Goal: Information Seeking & Learning: Learn about a topic

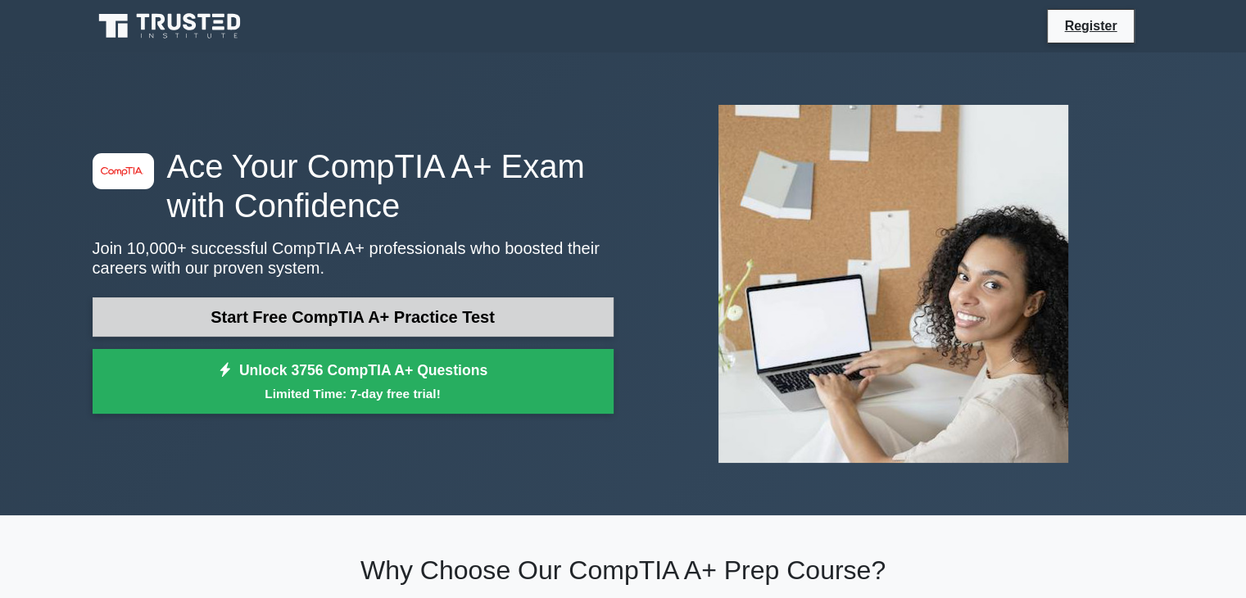
click at [332, 318] on link "Start Free CompTIA A+ Practice Test" at bounding box center [353, 316] width 521 height 39
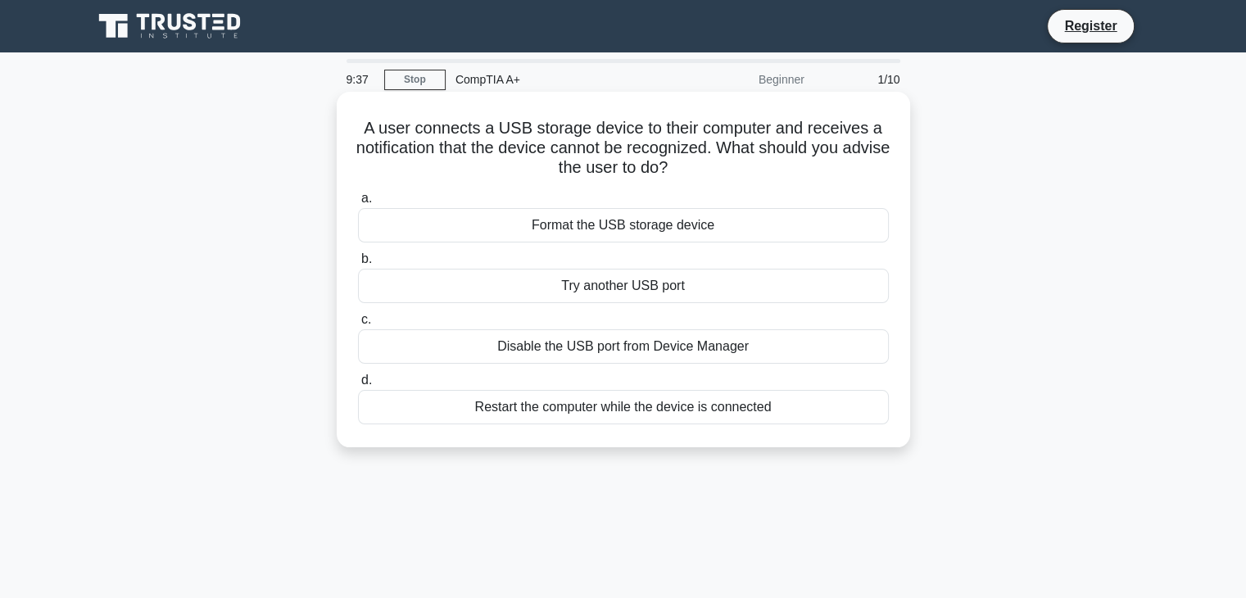
click at [614, 287] on div "Try another USB port" at bounding box center [623, 286] width 531 height 34
click at [358, 265] on input "b. Try another USB port" at bounding box center [358, 259] width 0 height 11
